Goal: Browse casually: Explore the website without a specific task or goal

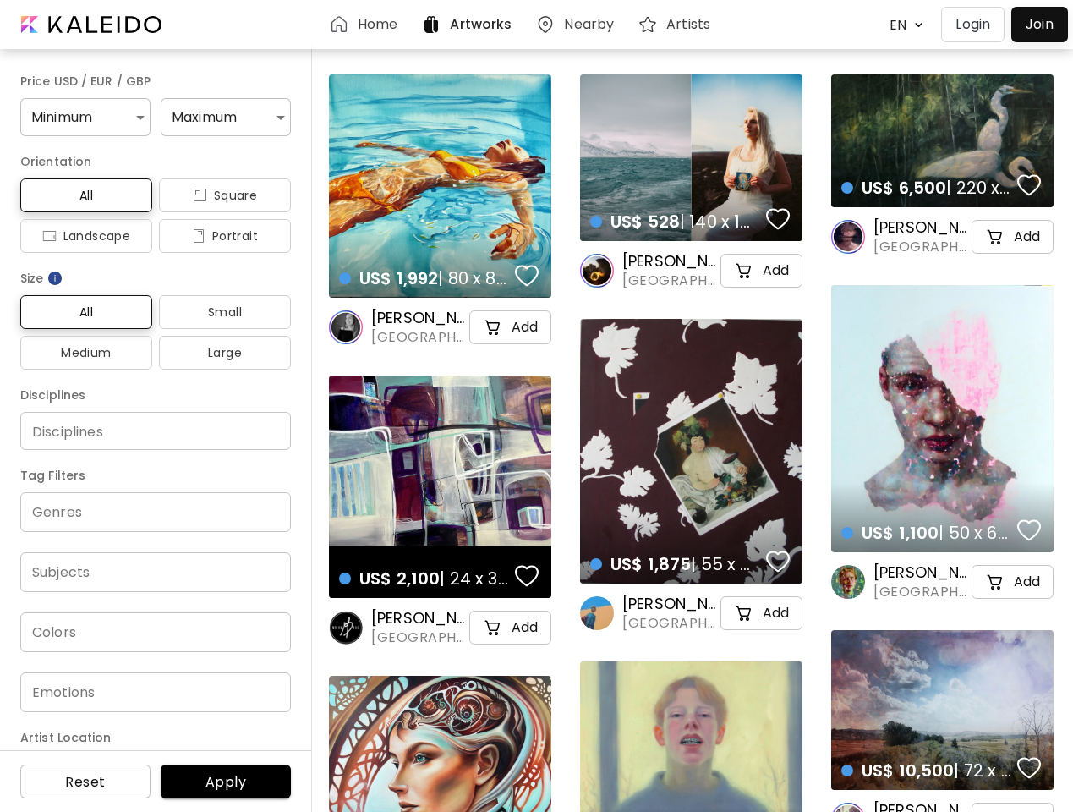
click at [902, 25] on body "Home Artworks Nearby Artists EN ******* Login Join Price USD / EUR / GBP Minimu…" at bounding box center [536, 406] width 1073 height 812
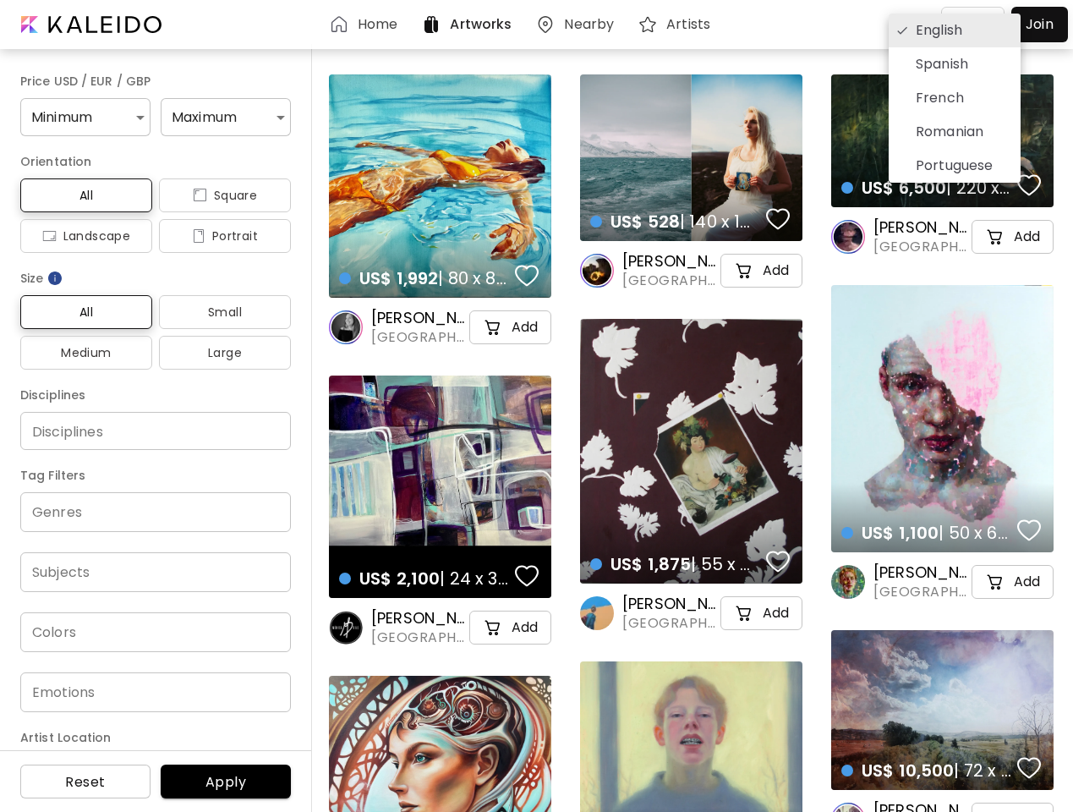
click at [83, 117] on div at bounding box center [536, 406] width 1073 height 812
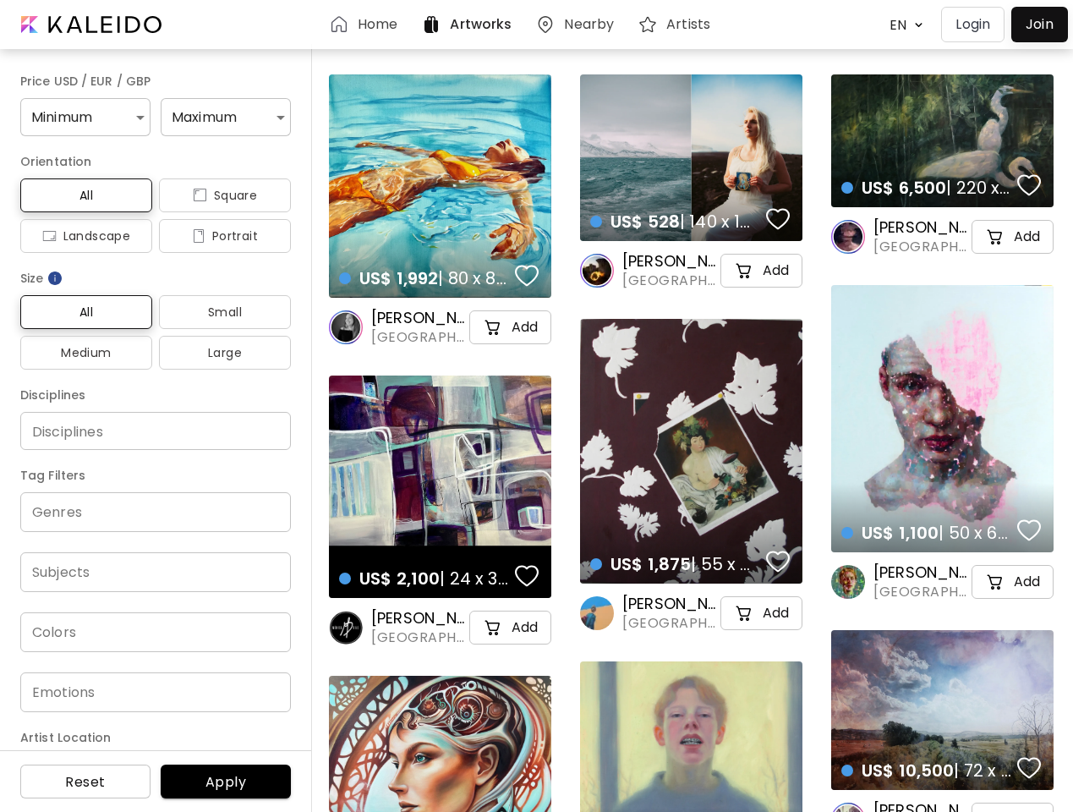
click at [219, 117] on div "English Spanish French Romanian Portuguese" at bounding box center [536, 406] width 1073 height 812
click at [84, 195] on span "All" at bounding box center [86, 195] width 105 height 20
click at [218, 195] on span "Square" at bounding box center [225, 195] width 105 height 20
click at [84, 236] on span "Landscape" at bounding box center [86, 236] width 105 height 20
click at [218, 236] on span "Portrait" at bounding box center [225, 236] width 105 height 20
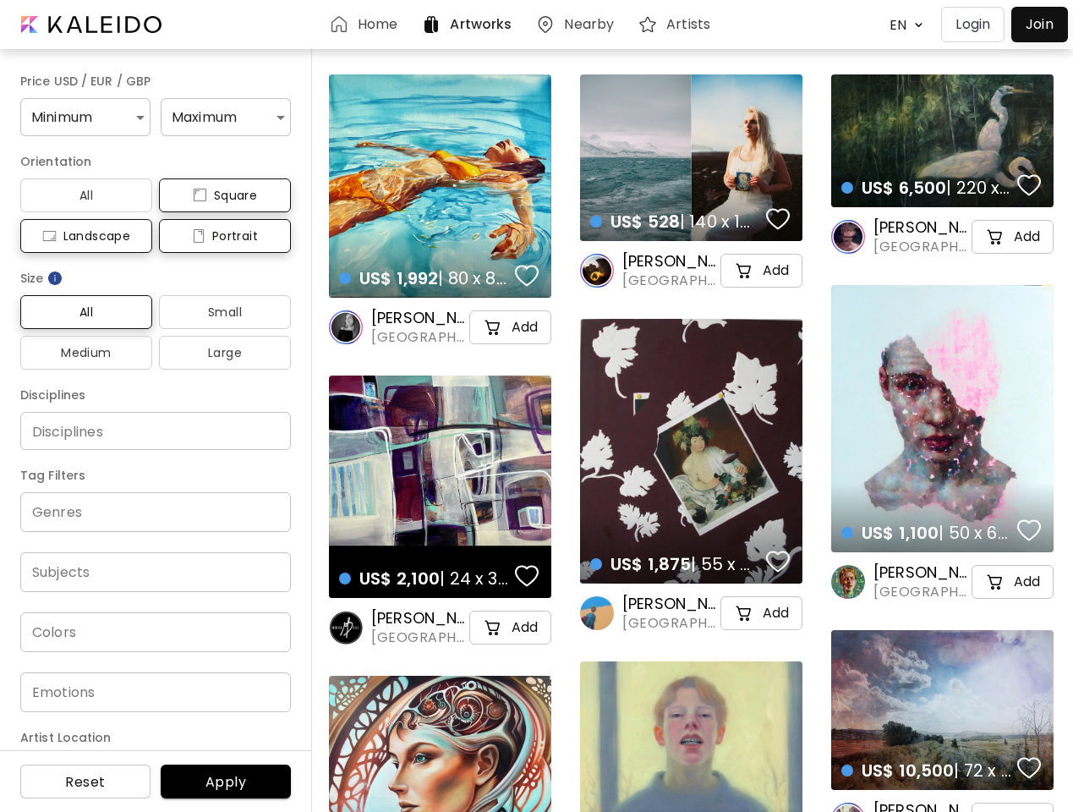
click at [56, 278] on img at bounding box center [55, 278] width 17 height 17
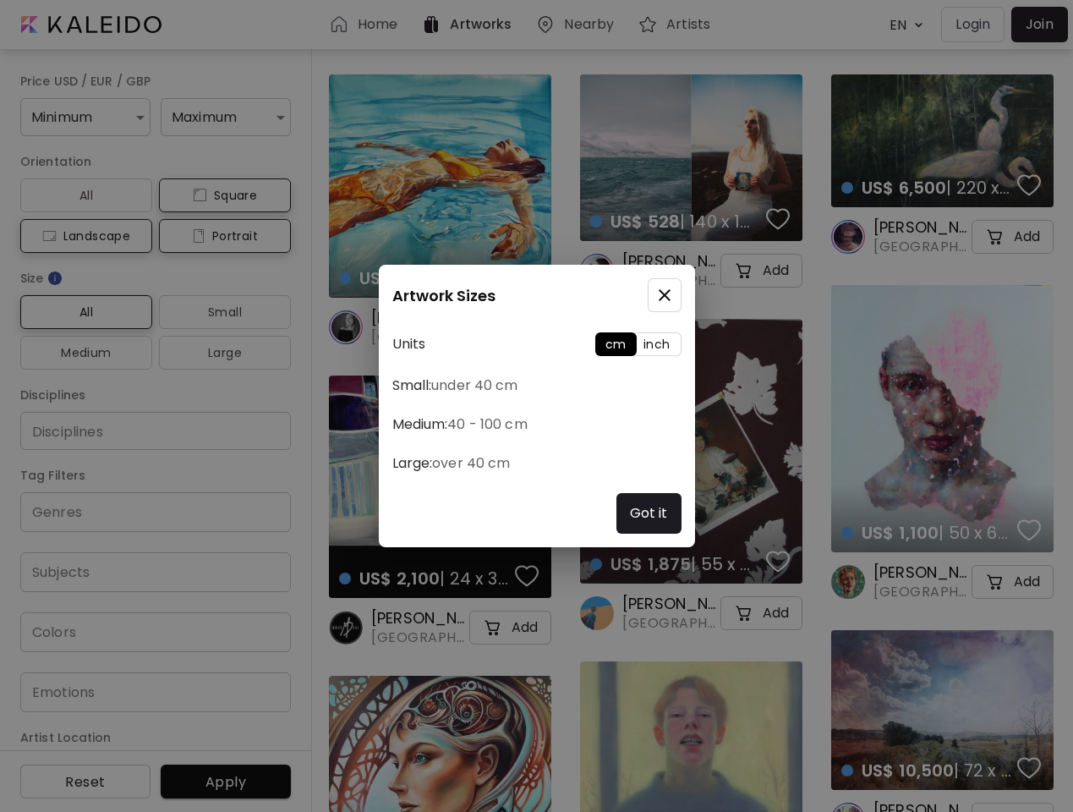
click at [84, 312] on div "Artwork Sizes Units cm inch Small: under 40 cm Medium: 40 - 100 cm Large: over …" at bounding box center [536, 406] width 1073 height 812
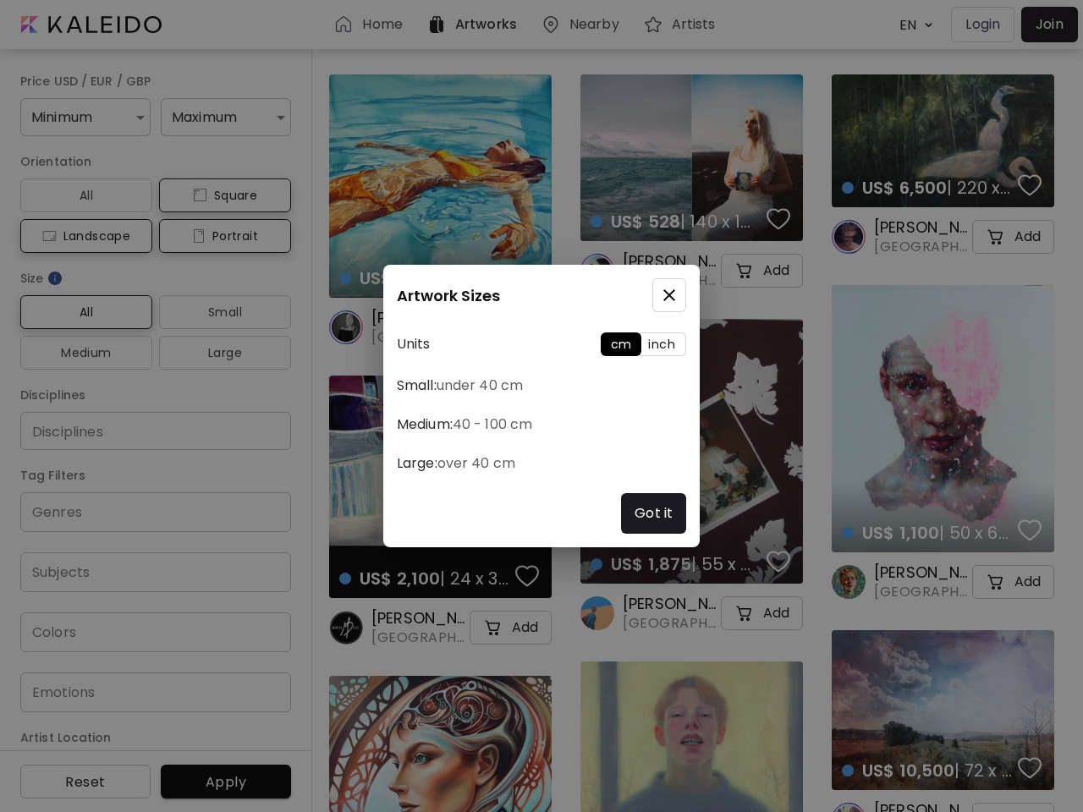
click at [218, 312] on div "Artwork Sizes Units cm inch Small: under 40 cm Medium: 40 - 100 cm Large: over …" at bounding box center [541, 406] width 1083 height 812
